Goal: Information Seeking & Learning: Learn about a topic

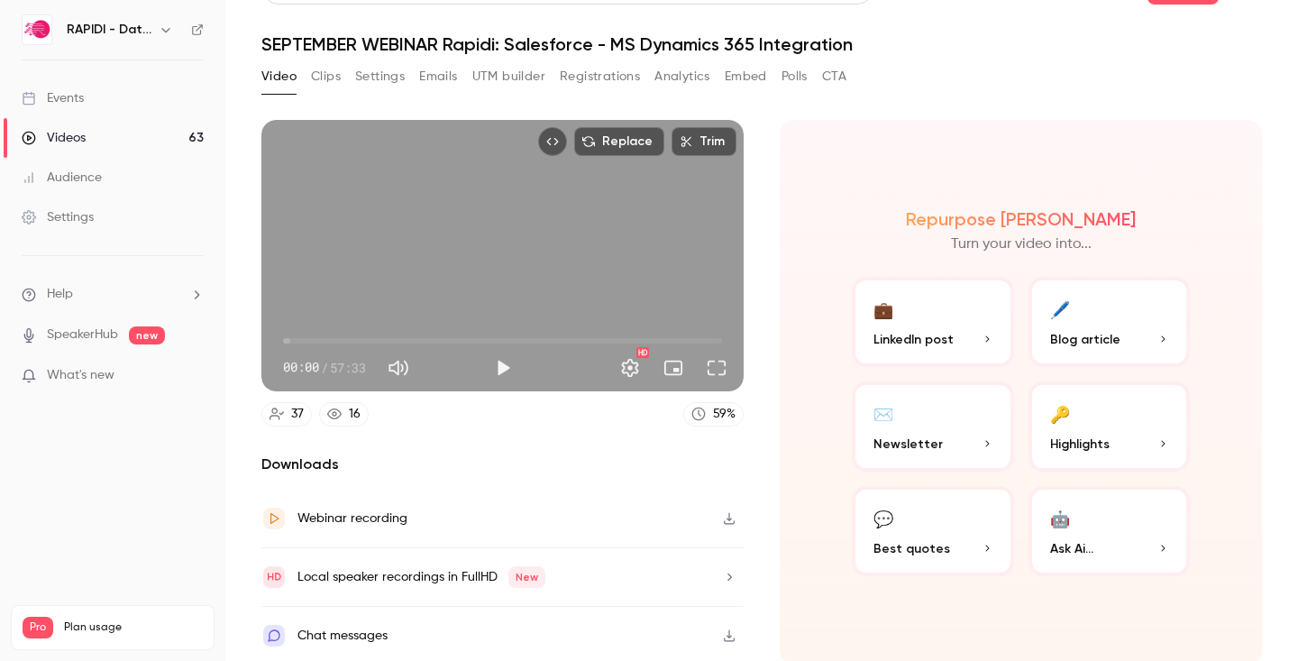
scroll to position [46, 0]
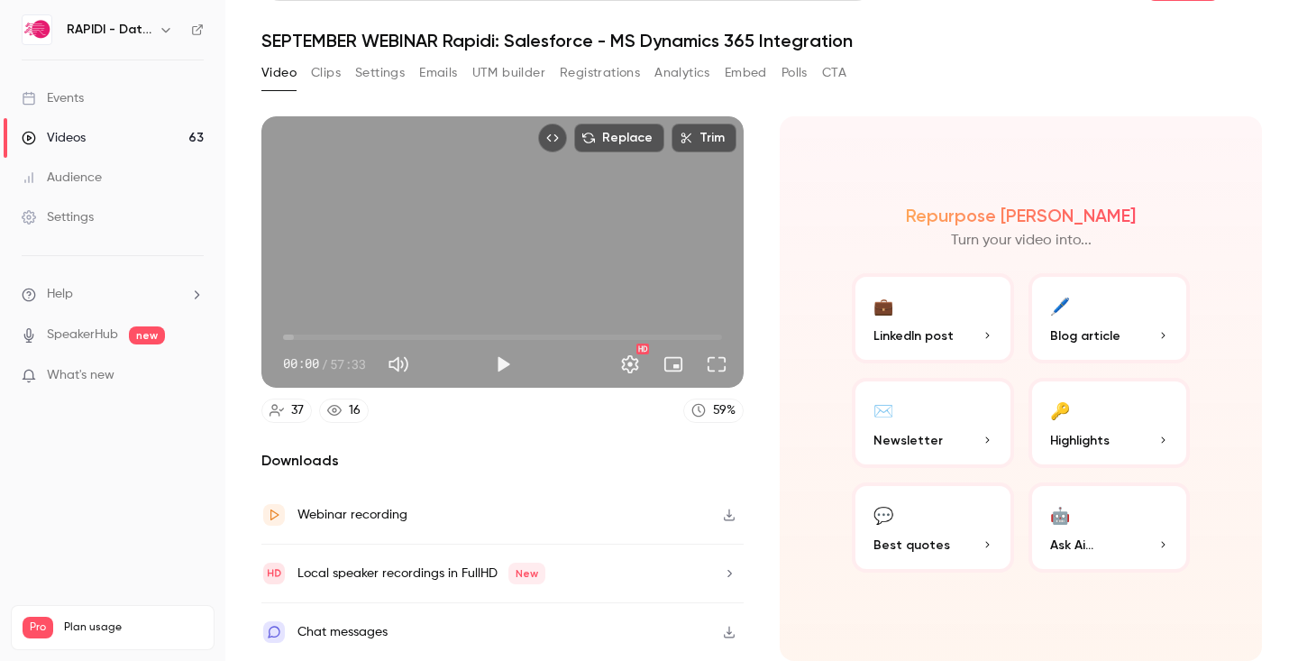
click at [370, 297] on div "Replace Trim 00:00 00:00 / 57:33 HD" at bounding box center [502, 251] width 482 height 271
click at [499, 361] on button "Pause" at bounding box center [503, 364] width 36 height 36
click at [501, 362] on button "Play" at bounding box center [503, 364] width 36 height 36
click at [501, 362] on button "Pause" at bounding box center [503, 364] width 36 height 36
type input "*"
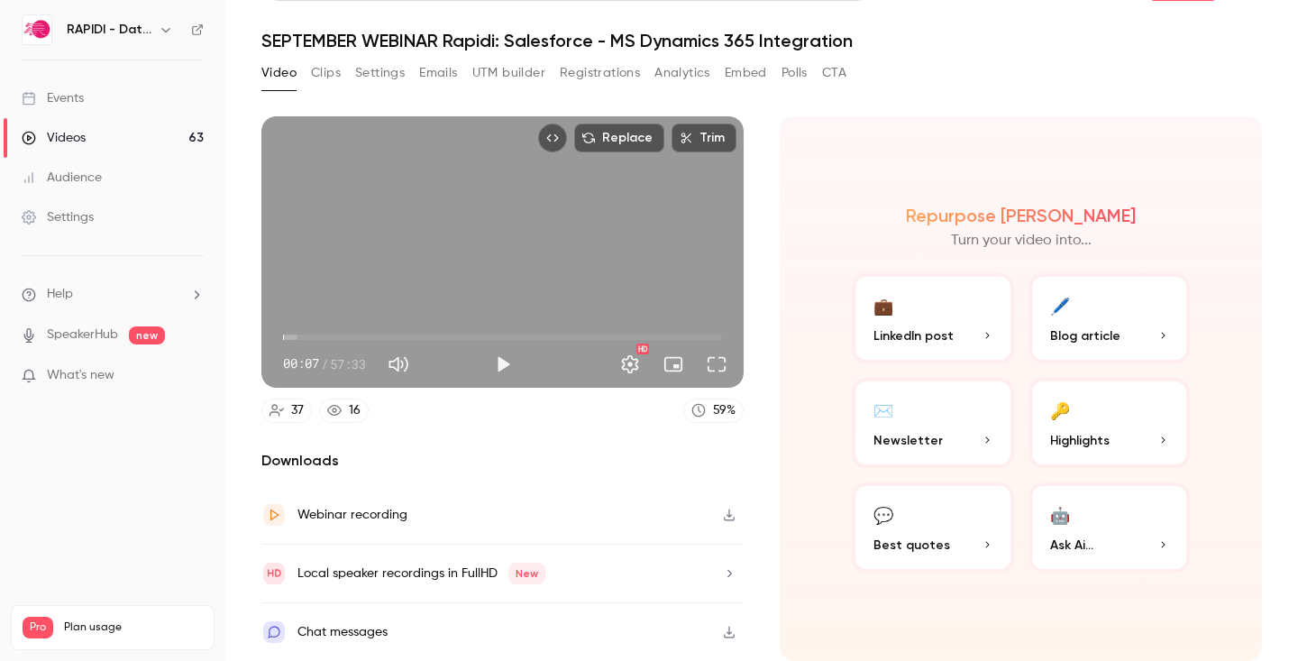
click at [673, 75] on button "Analytics" at bounding box center [682, 73] width 56 height 29
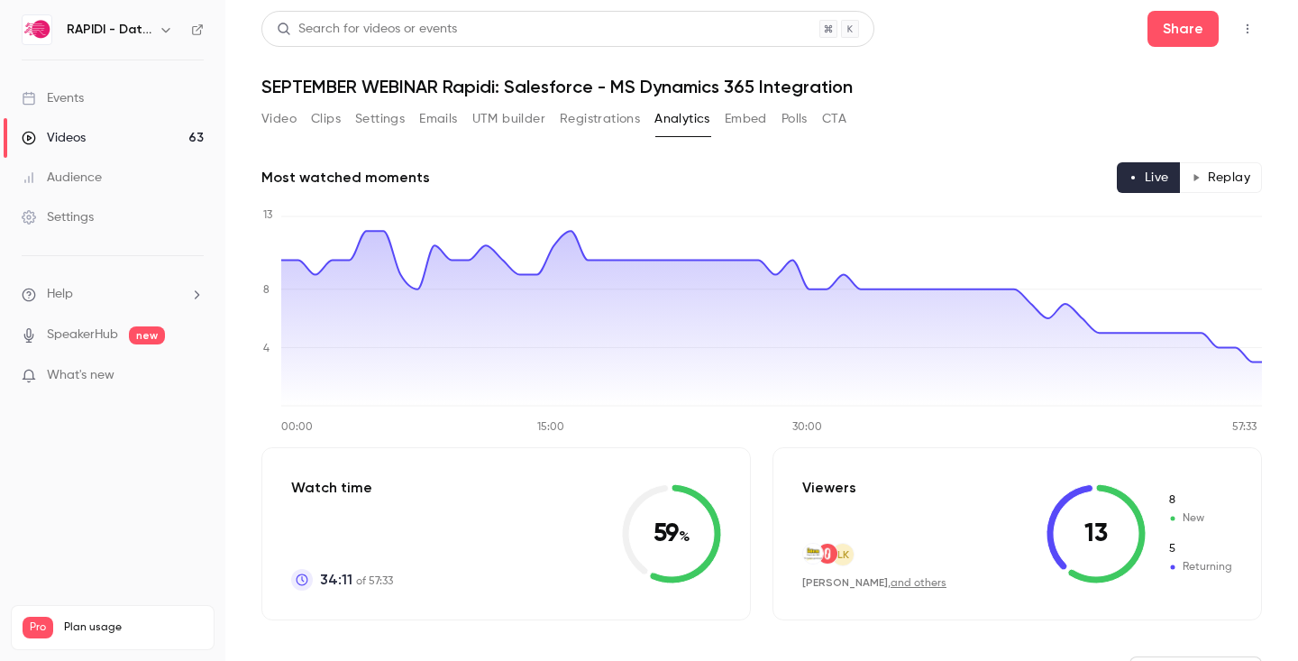
click at [371, 116] on button "Settings" at bounding box center [380, 119] width 50 height 29
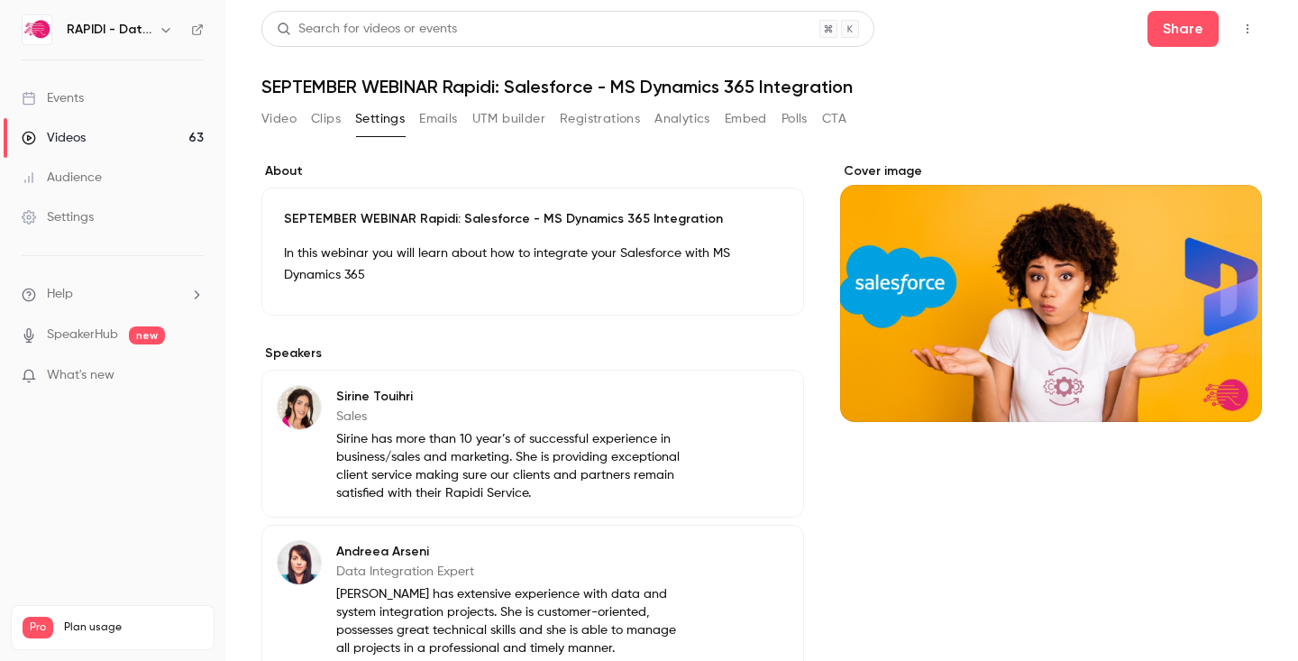
click at [608, 117] on button "Registrations" at bounding box center [600, 119] width 80 height 29
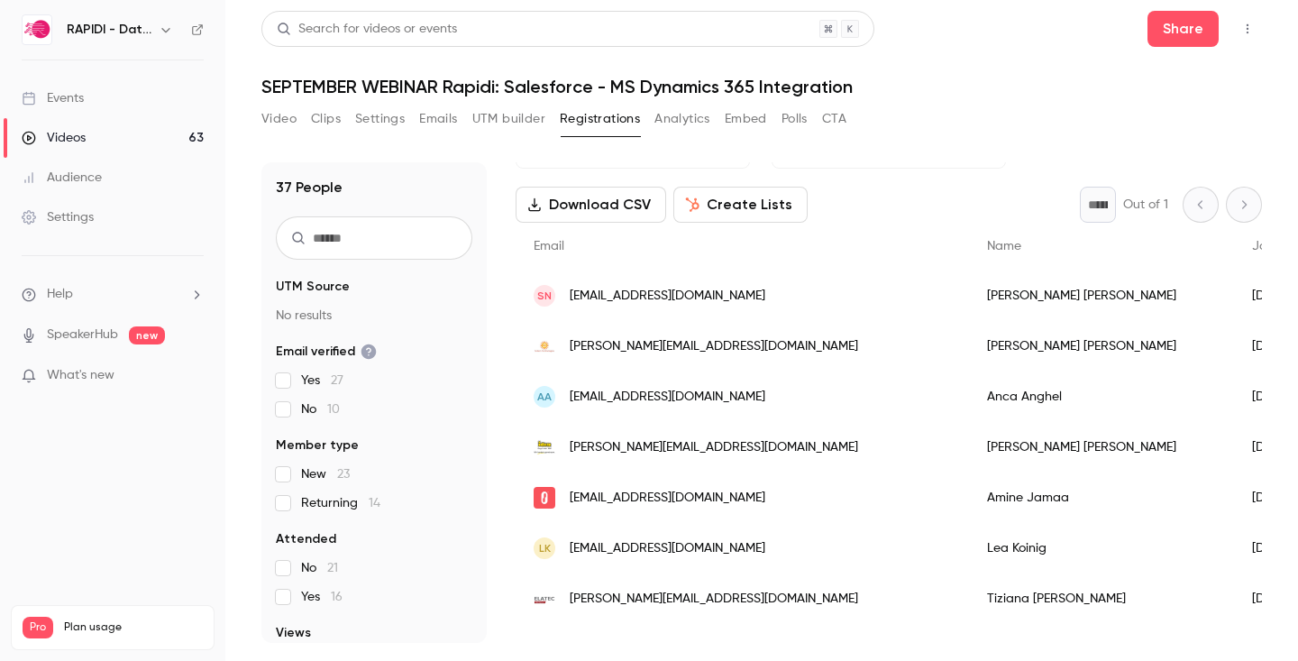
scroll to position [66, 0]
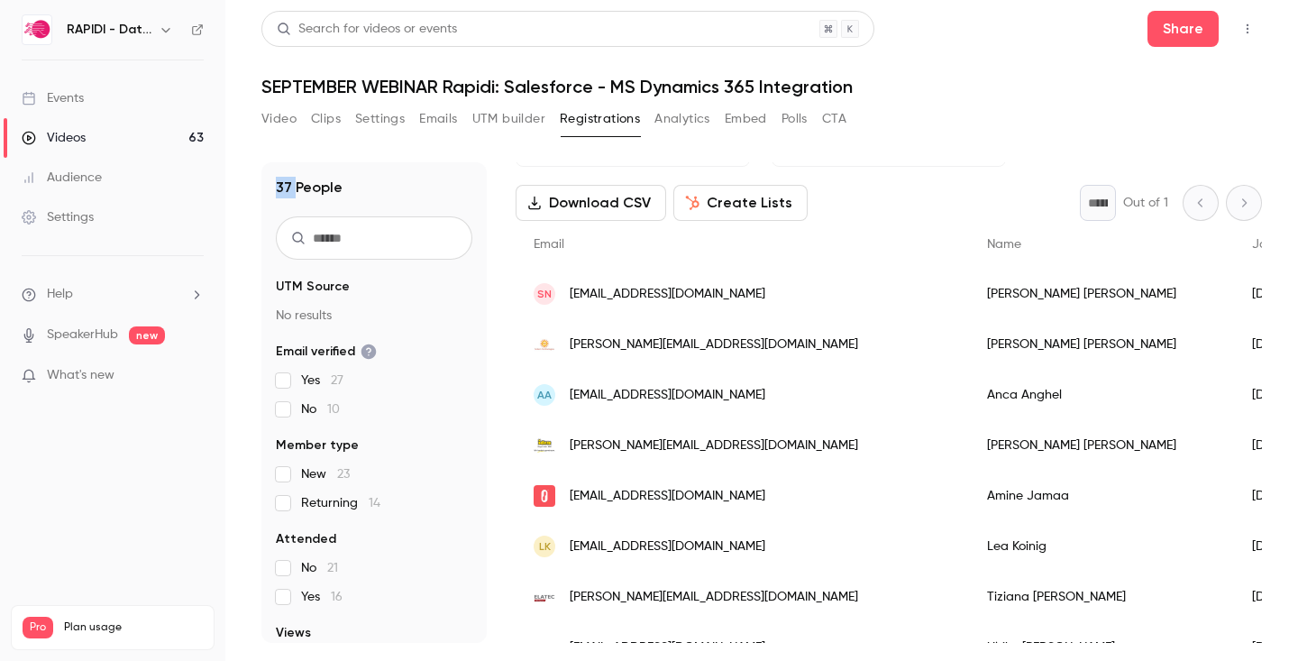
drag, startPoint x: 278, startPoint y: 187, endPoint x: 293, endPoint y: 187, distance: 15.3
click at [293, 187] on h1 "37 People" at bounding box center [309, 188] width 67 height 22
click at [435, 121] on button "Emails" at bounding box center [438, 119] width 38 height 29
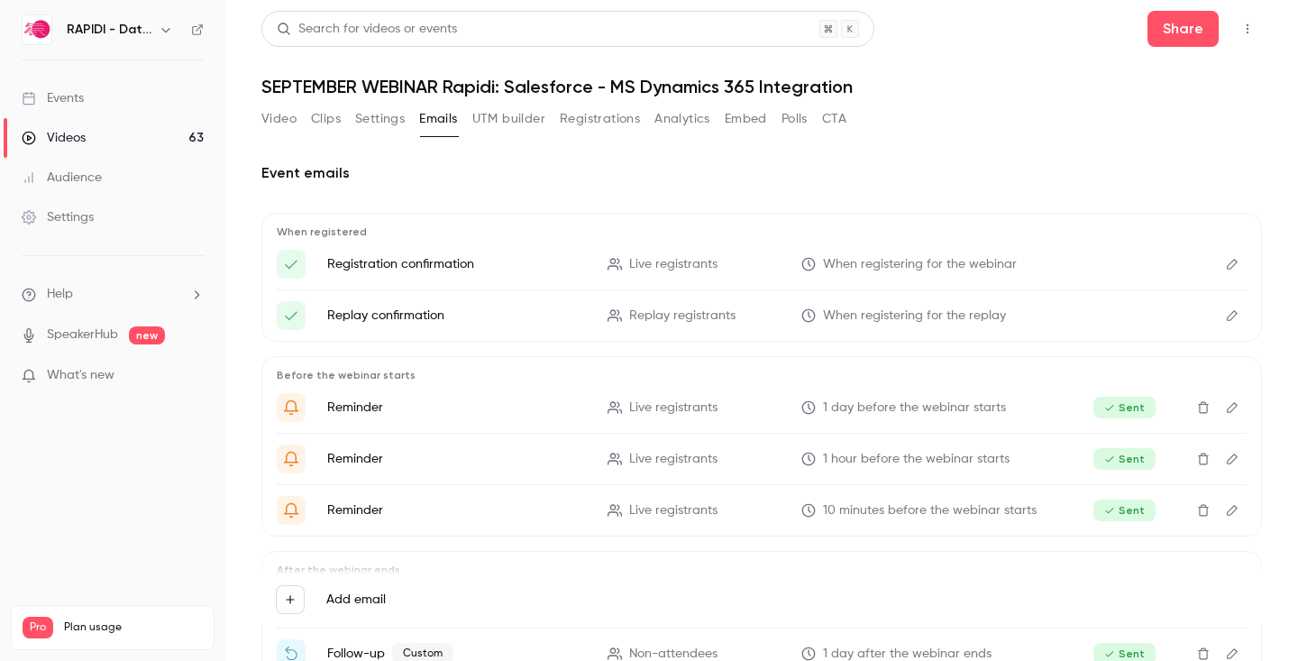
click at [576, 124] on button "Registrations" at bounding box center [600, 119] width 80 height 29
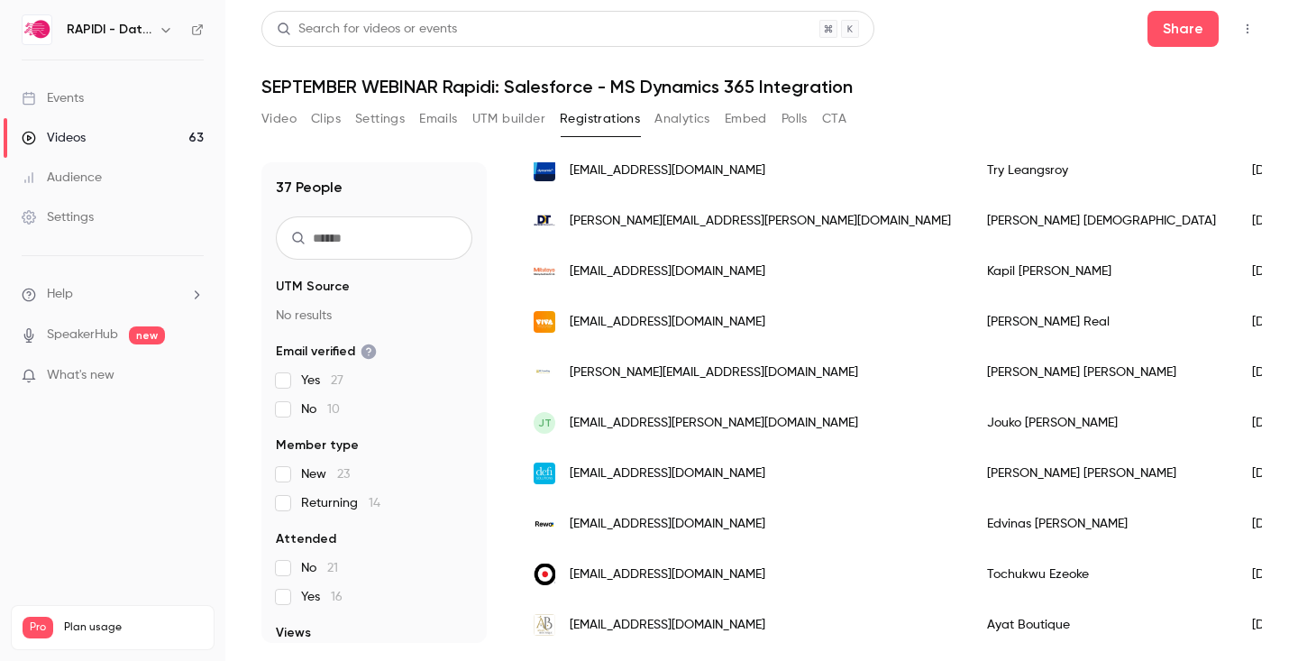
scroll to position [1522, 0]
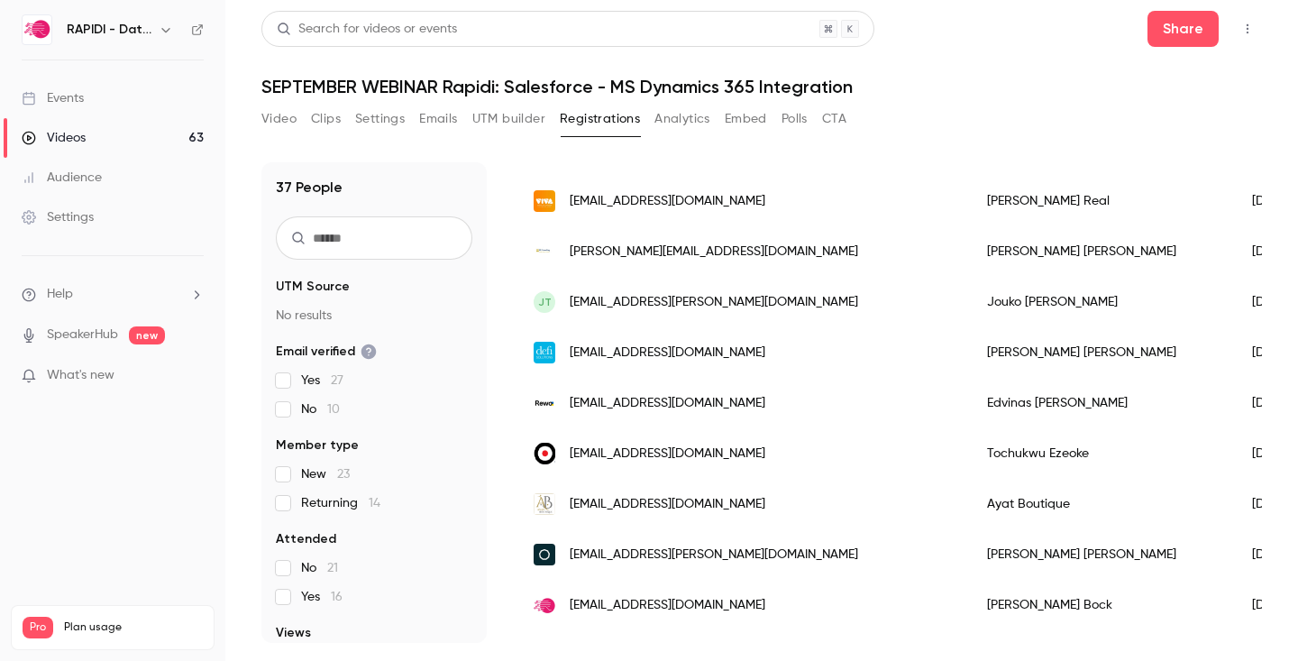
click at [292, 415] on label "No 10" at bounding box center [374, 409] width 197 height 18
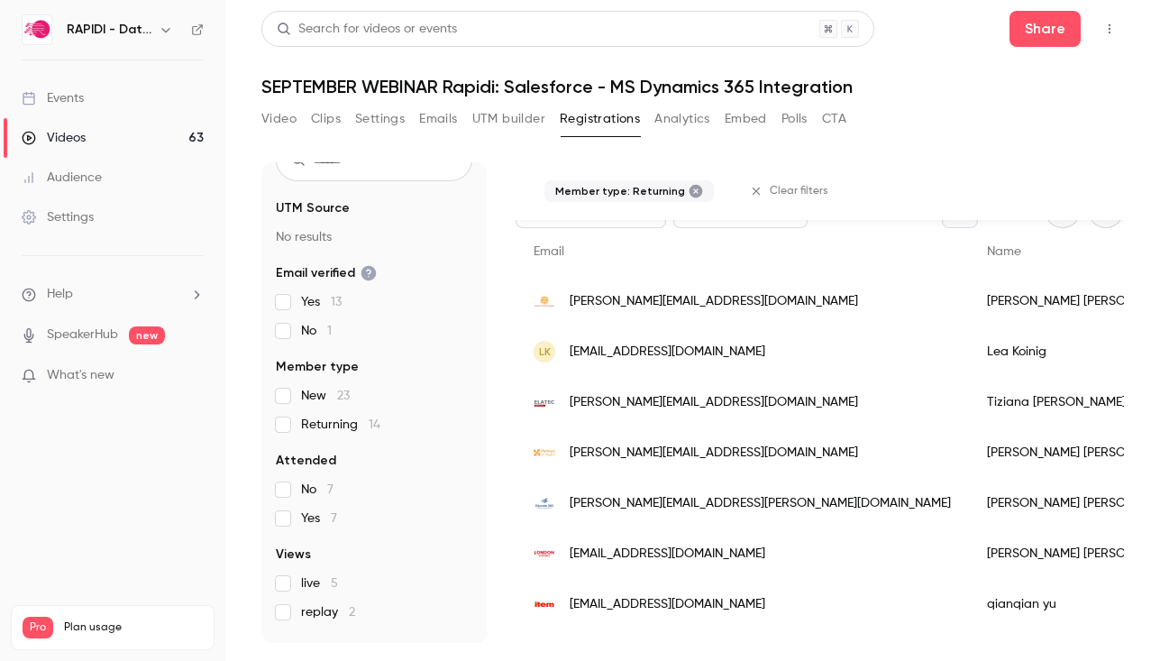
scroll to position [0, 0]
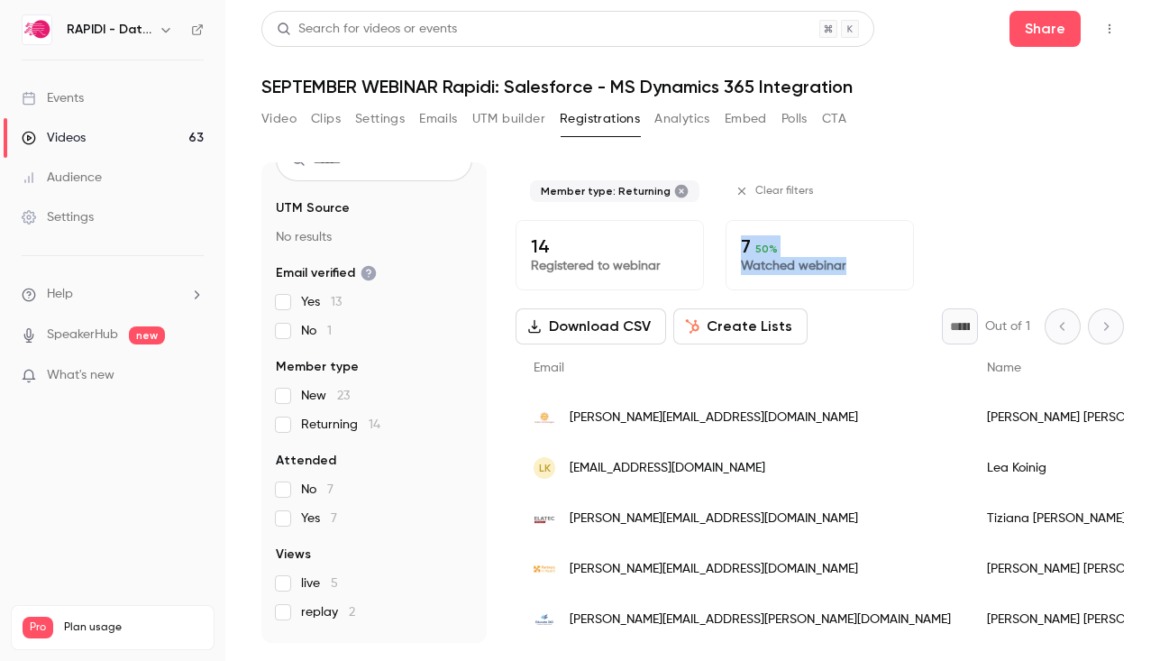
drag, startPoint x: 743, startPoint y: 252, endPoint x: 864, endPoint y: 281, distance: 125.3
click at [864, 281] on div "7 50 % Watched webinar" at bounding box center [820, 255] width 188 height 70
click at [596, 116] on button "Registrations" at bounding box center [600, 119] width 80 height 29
click at [669, 115] on button "Analytics" at bounding box center [682, 119] width 56 height 29
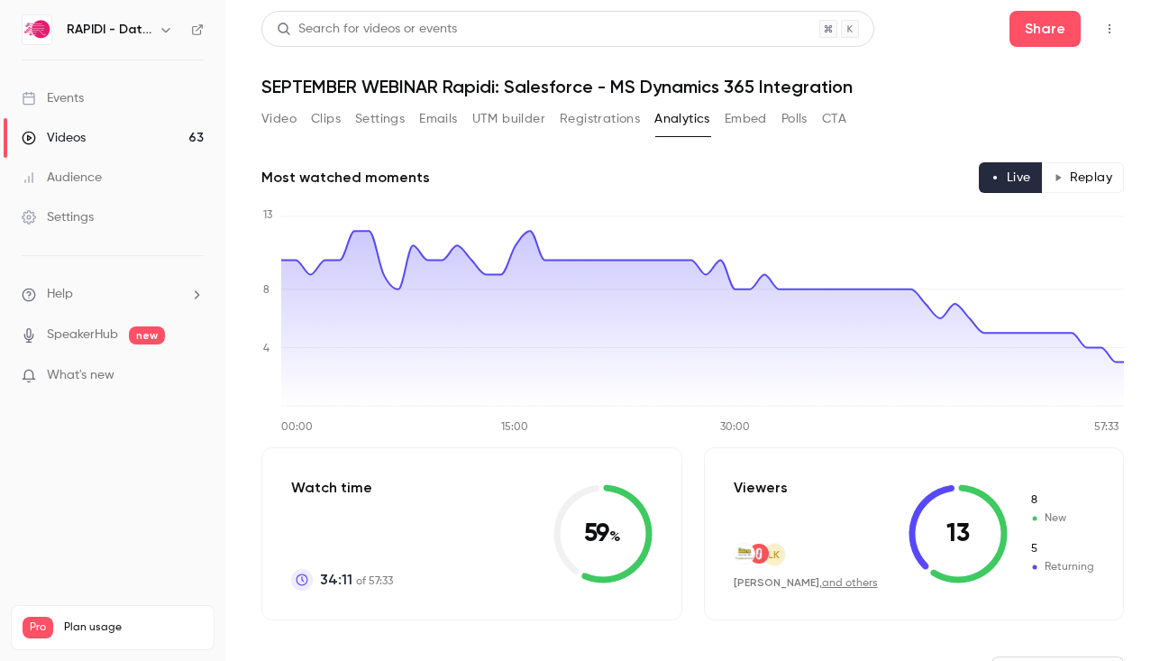
click at [389, 117] on button "Settings" at bounding box center [380, 119] width 50 height 29
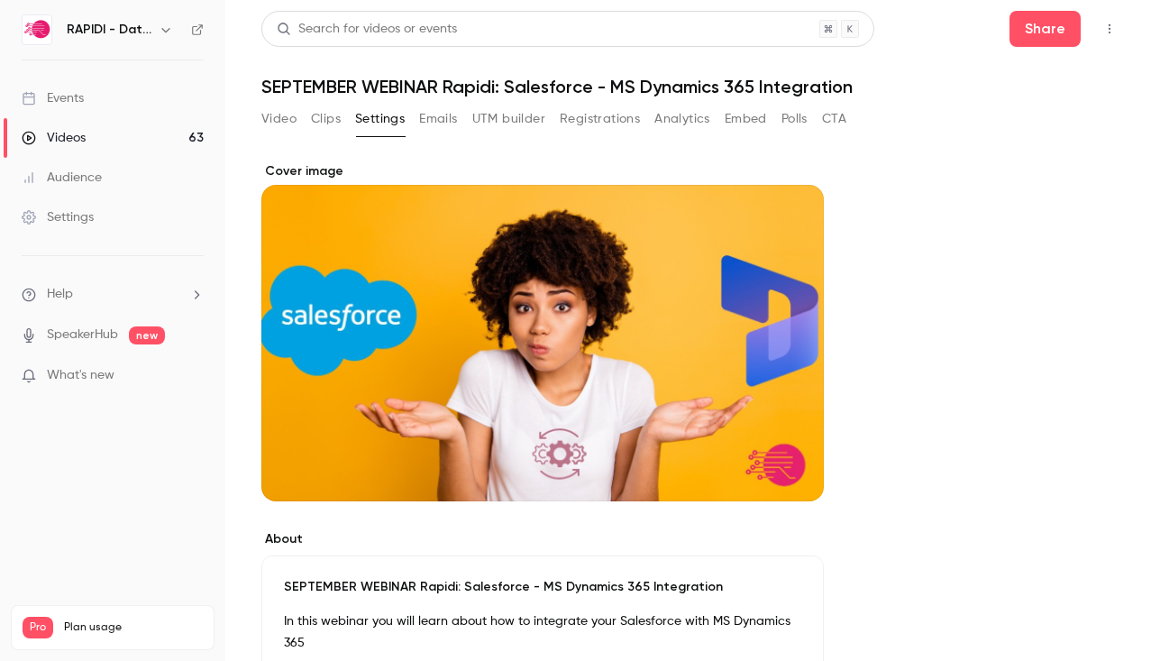
click at [314, 120] on button "Clips" at bounding box center [326, 119] width 30 height 29
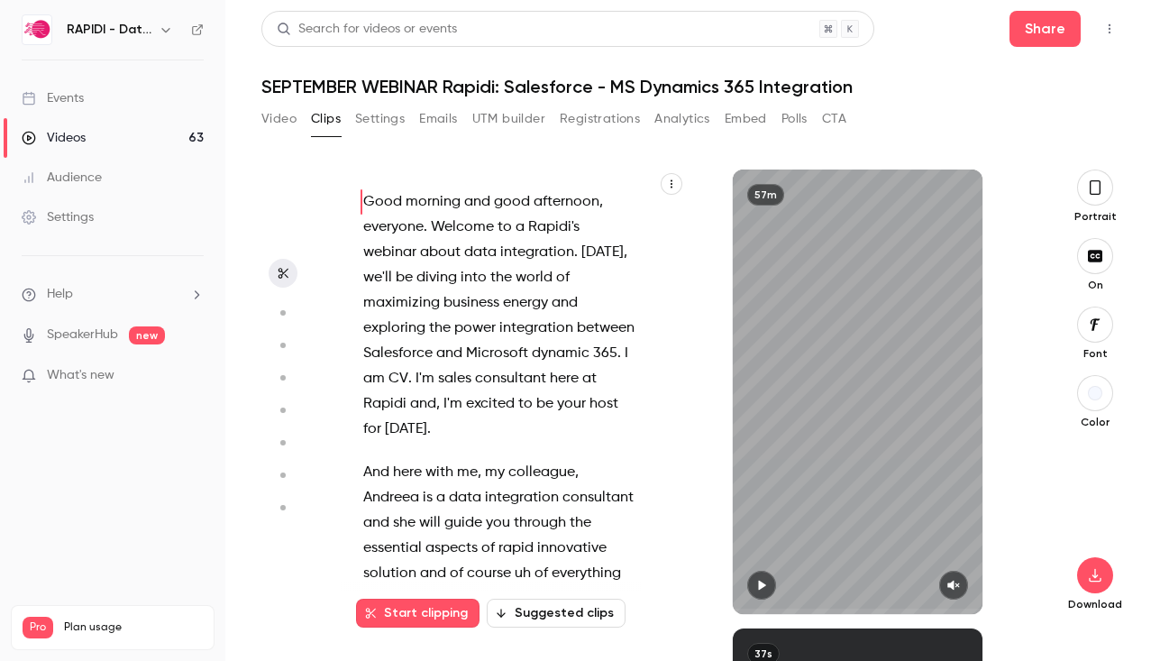
click at [270, 116] on button "Video" at bounding box center [278, 119] width 35 height 29
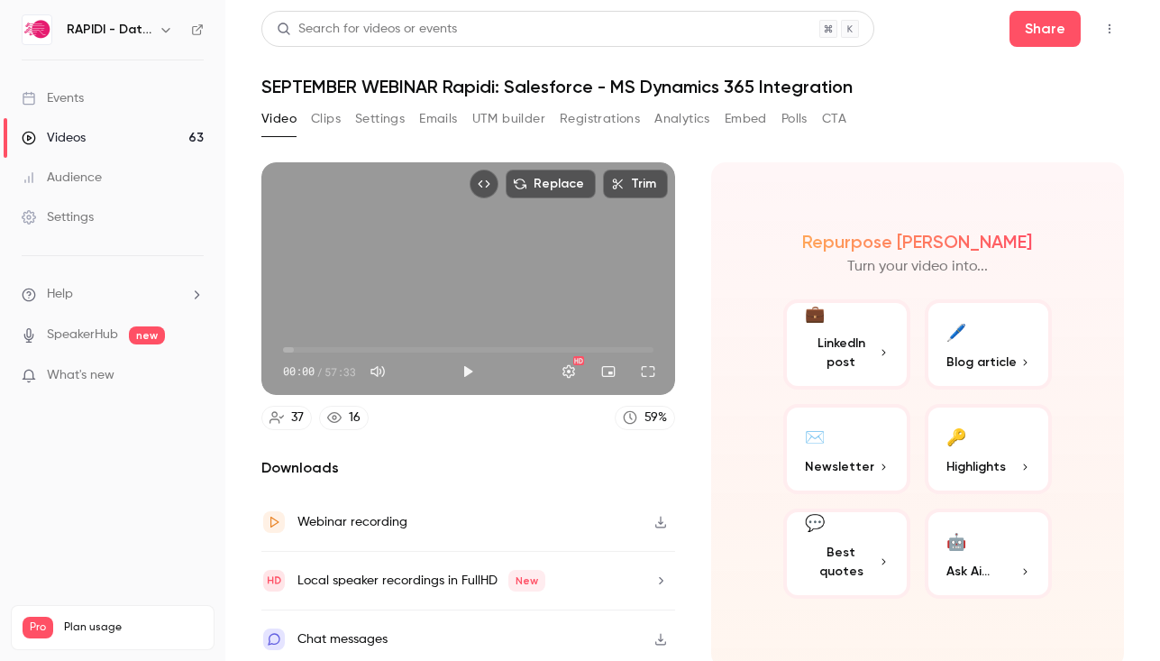
click at [606, 114] on button "Registrations" at bounding box center [600, 119] width 80 height 29
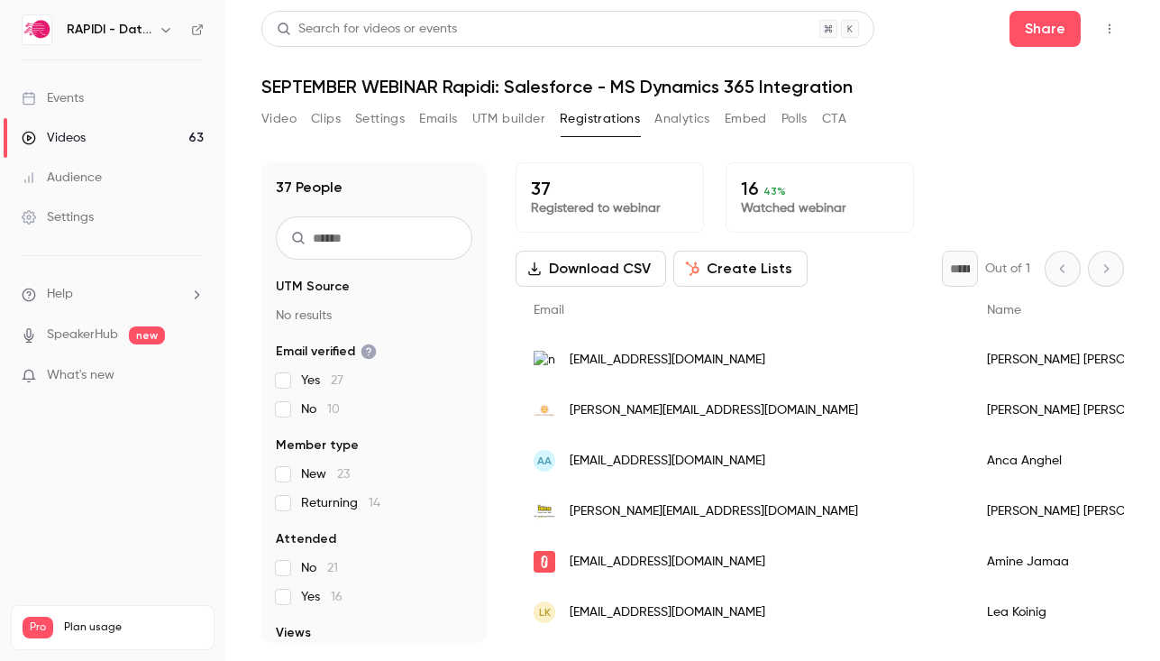
click at [676, 115] on button "Analytics" at bounding box center [682, 119] width 56 height 29
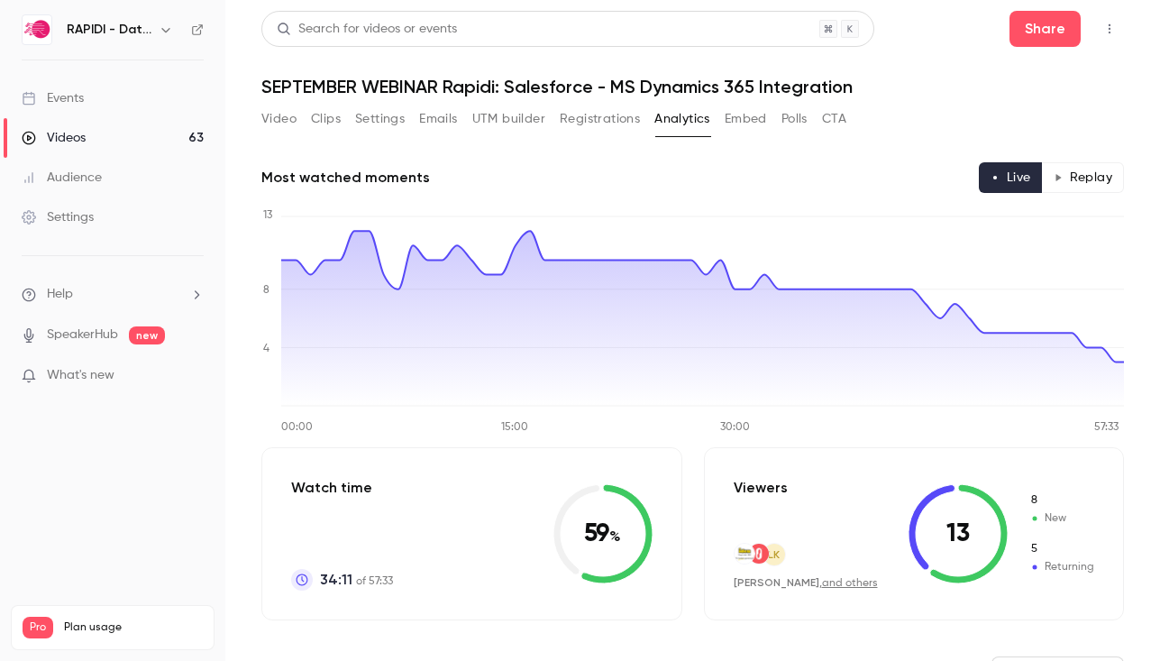
click at [753, 117] on button "Embed" at bounding box center [746, 119] width 42 height 29
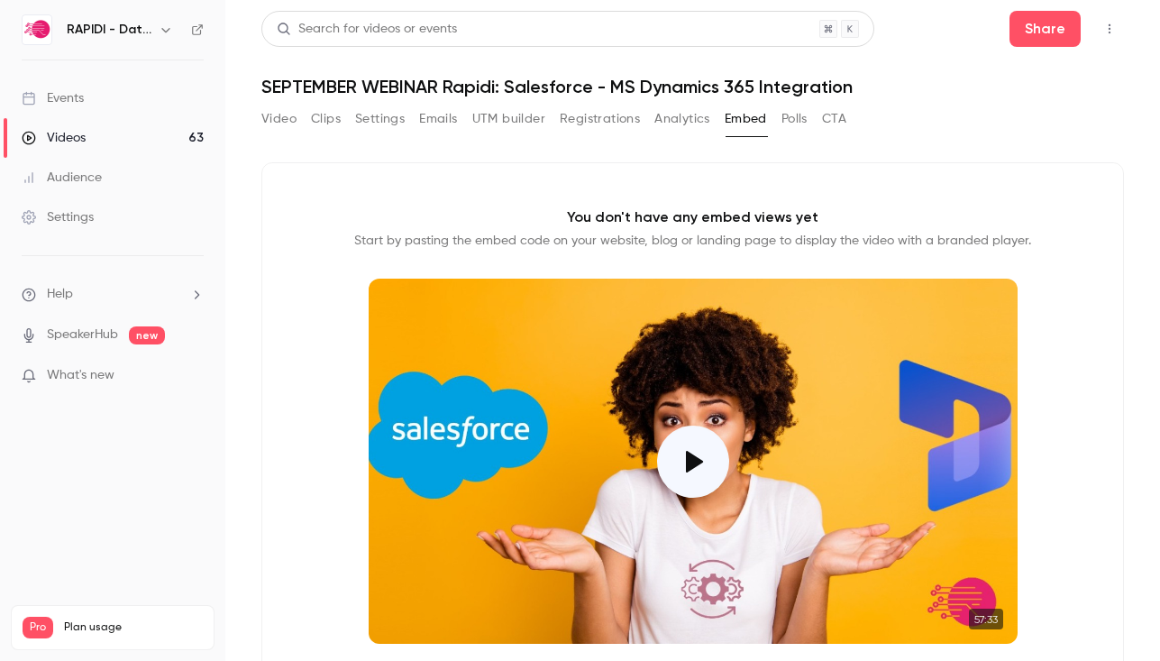
click at [795, 121] on button "Polls" at bounding box center [795, 119] width 26 height 29
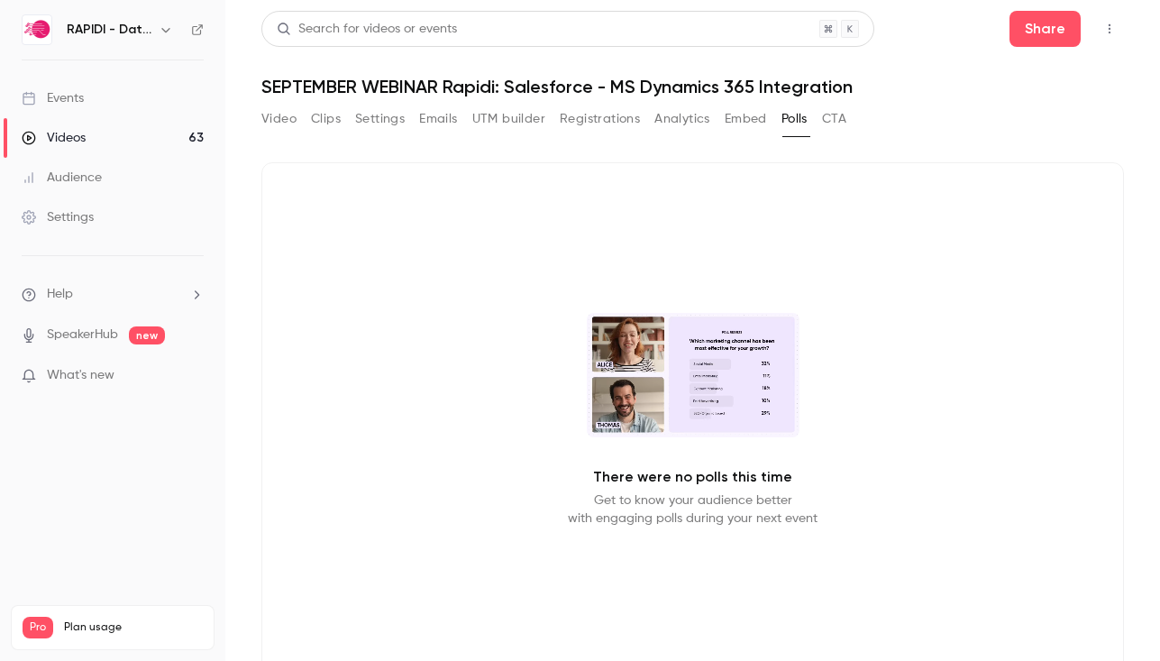
click at [846, 115] on button "CTA" at bounding box center [834, 119] width 24 height 29
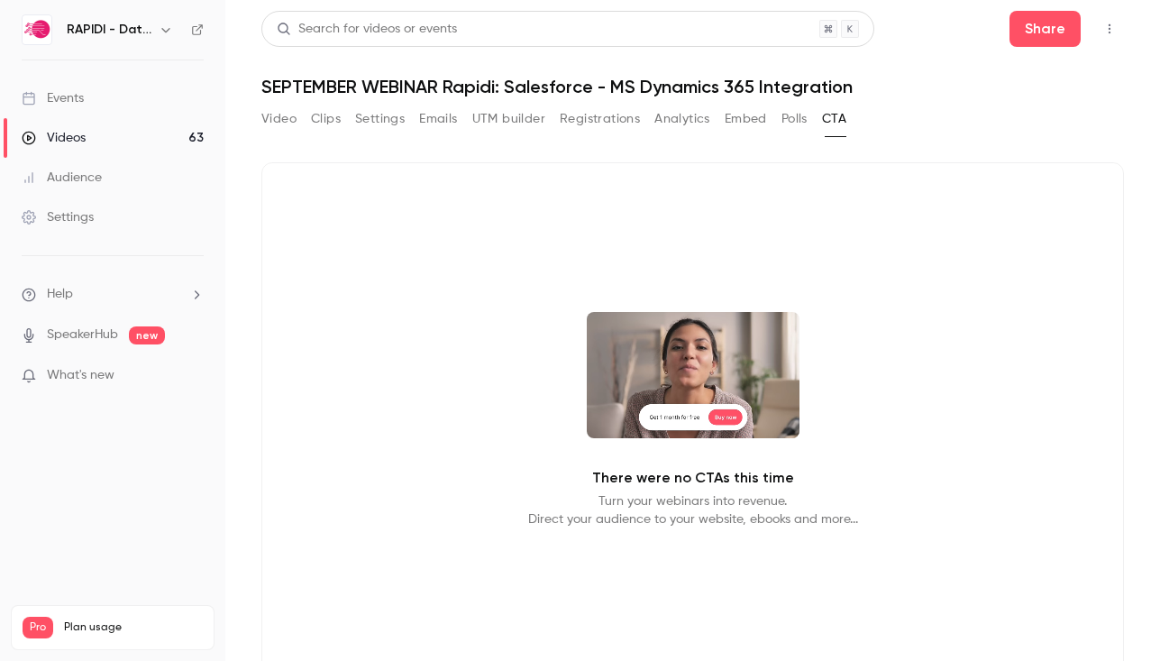
click at [533, 124] on button "UTM builder" at bounding box center [508, 119] width 73 height 29
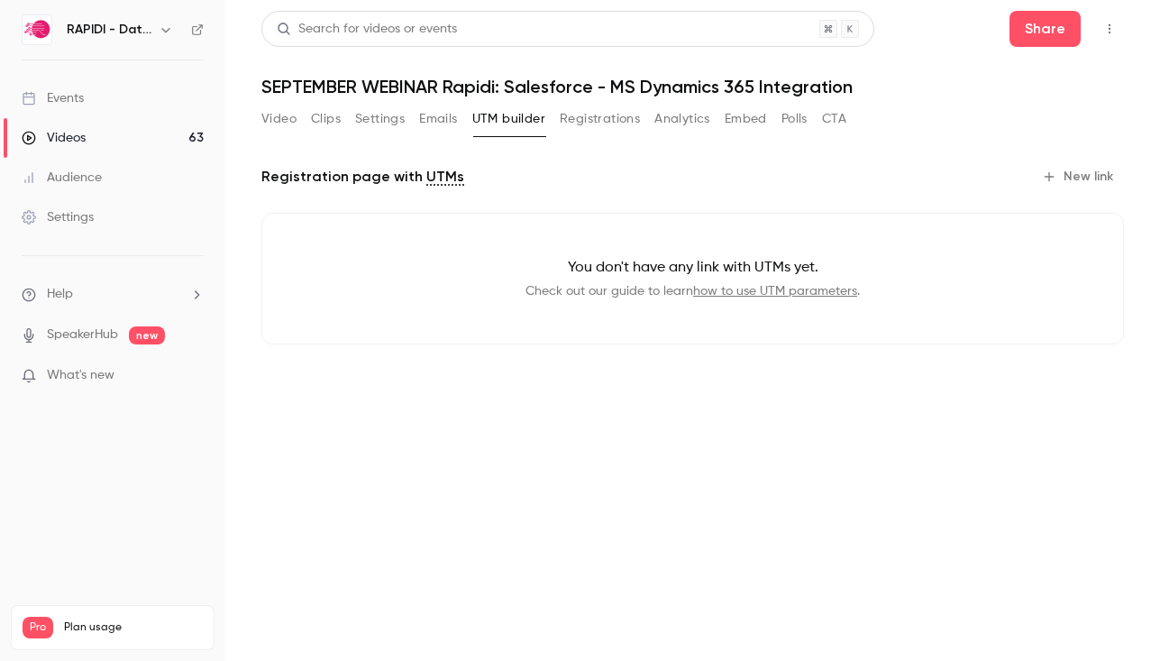
click at [445, 120] on button "Emails" at bounding box center [438, 119] width 38 height 29
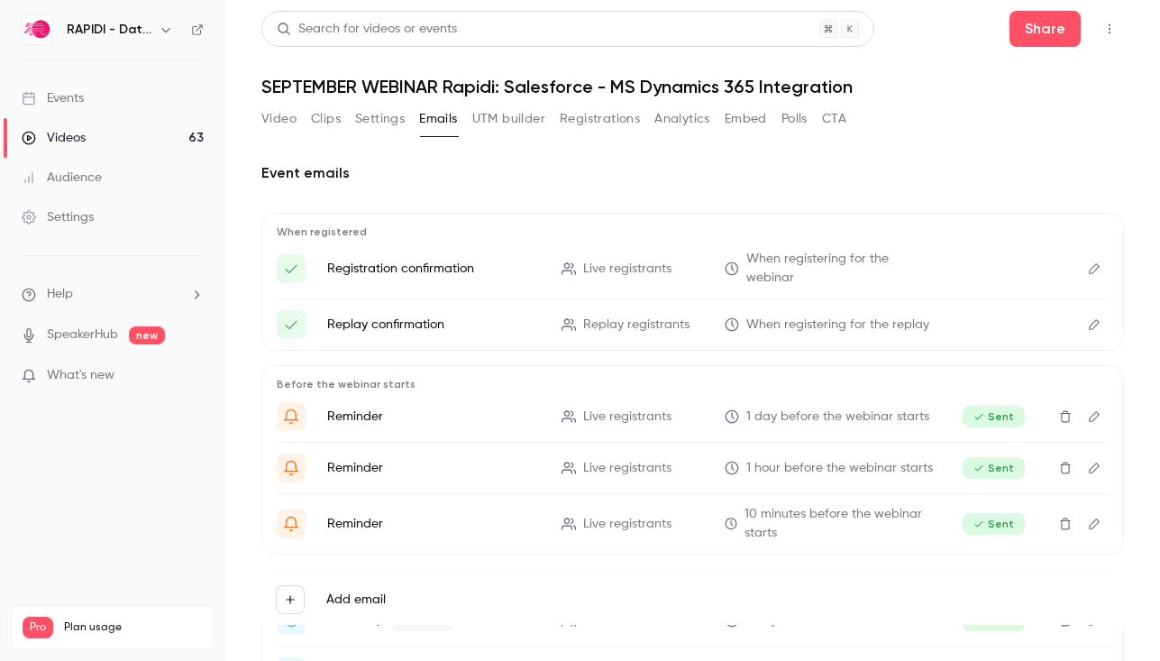
click at [579, 122] on button "Registrations" at bounding box center [600, 119] width 80 height 29
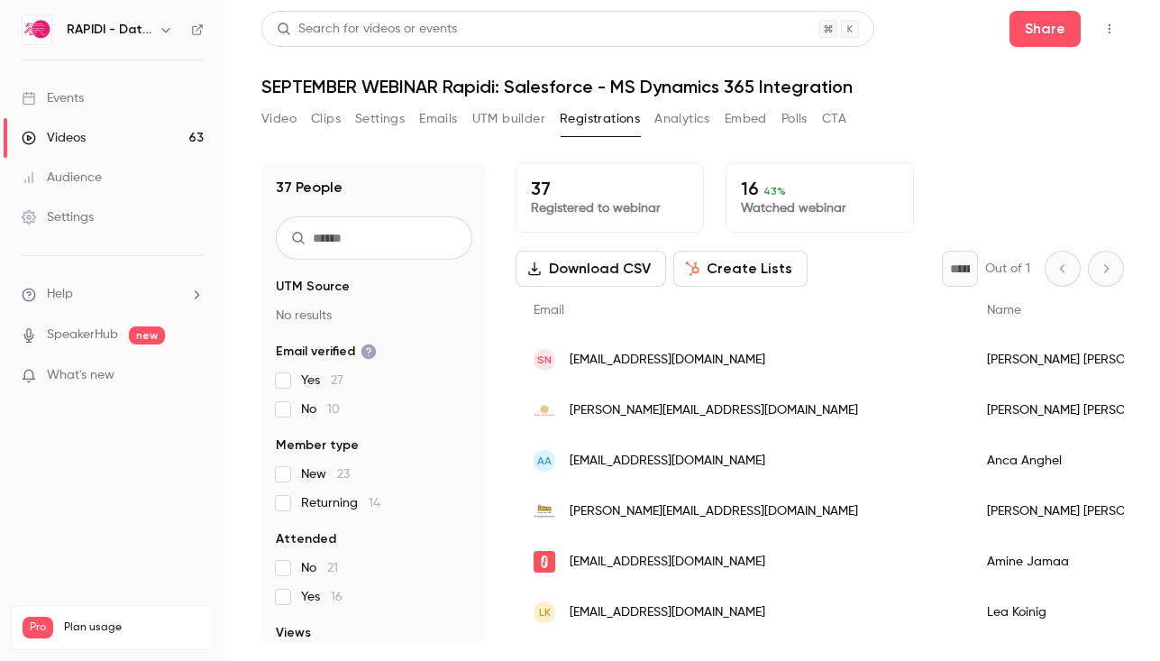
scroll to position [45, 0]
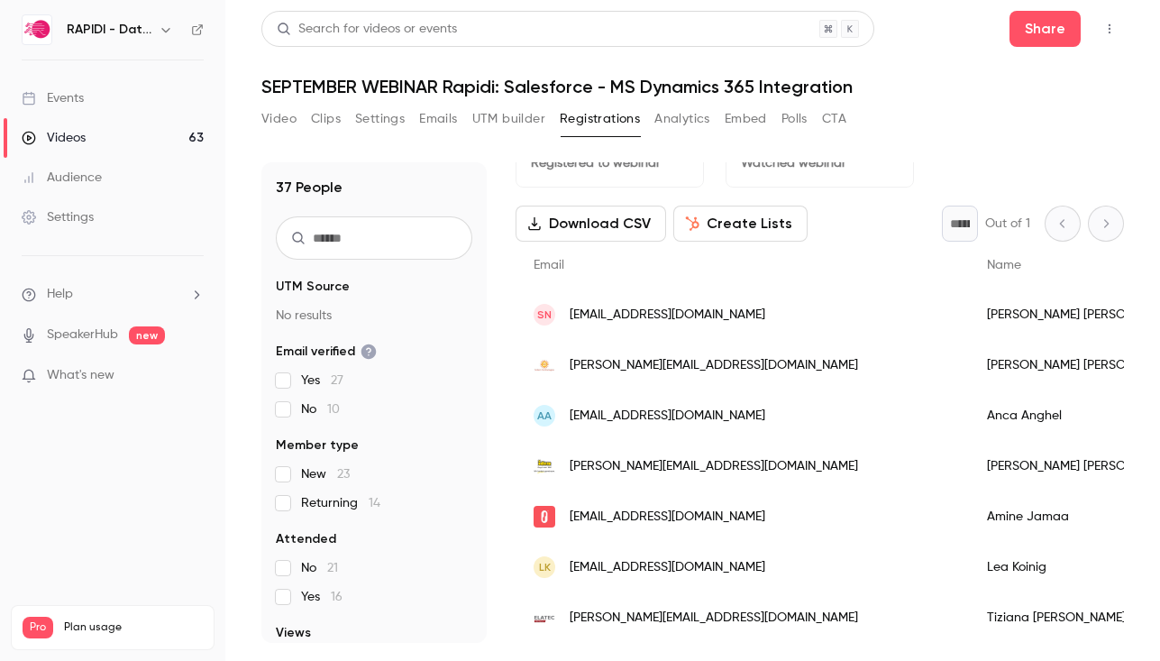
click at [330, 506] on span "Returning 14" at bounding box center [340, 503] width 79 height 18
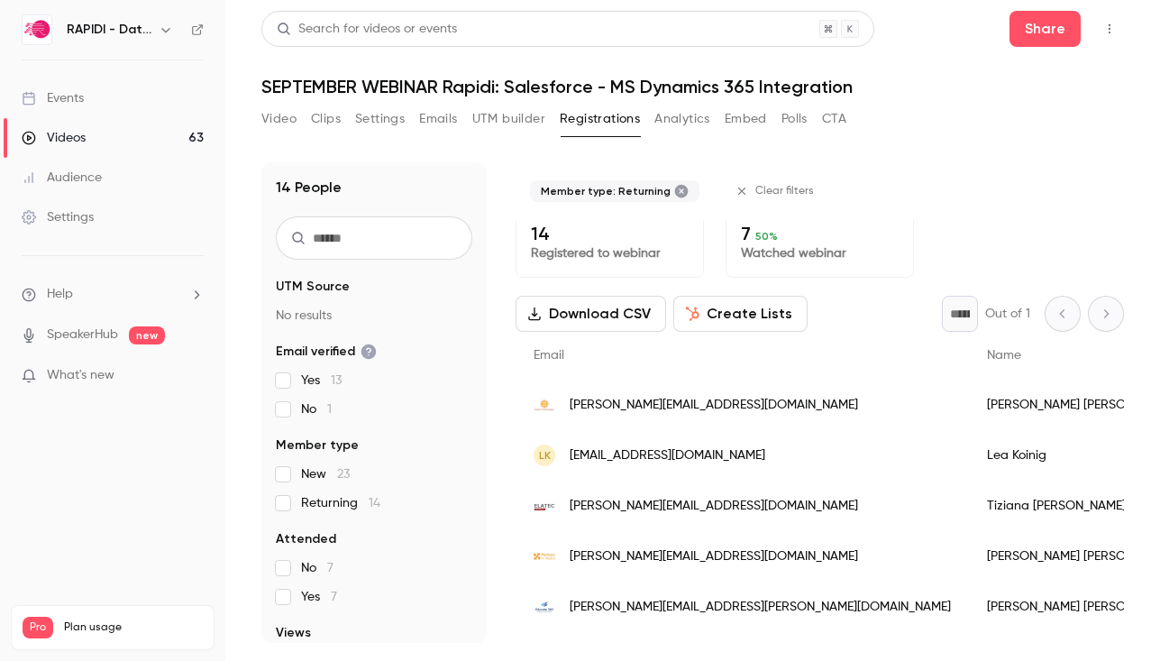
scroll to position [0, 0]
